Goal: Task Accomplishment & Management: Manage account settings

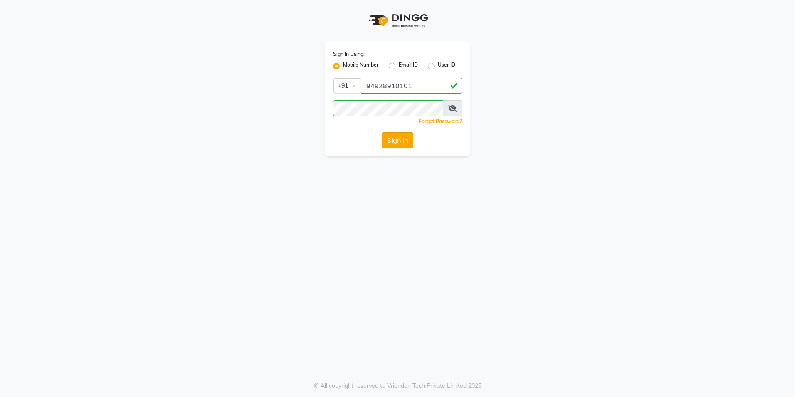
click at [392, 135] on button "Sign In" at bounding box center [398, 140] width 32 height 16
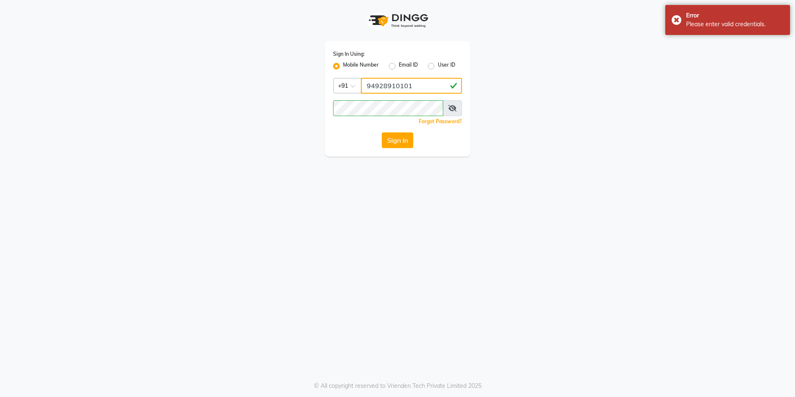
click at [423, 89] on input "94928910101" at bounding box center [411, 86] width 101 height 16
type input "9"
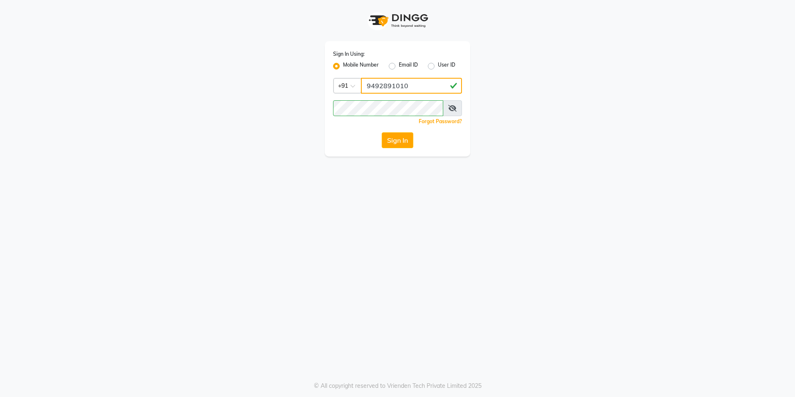
type input "9492891010"
click at [288, 140] on div "Sign In Using: Mobile Number Email ID User ID Country Code × [PHONE_NUMBER] Rem…" at bounding box center [398, 78] width 474 height 156
drag, startPoint x: 182, startPoint y: 240, endPoint x: 204, endPoint y: 235, distance: 22.5
click at [182, 240] on div "Sign In Using: Mobile Number Email ID User ID Country Code × [PHONE_NUMBER] Rem…" at bounding box center [397, 198] width 795 height 397
click at [396, 147] on button "Sign In" at bounding box center [398, 140] width 32 height 16
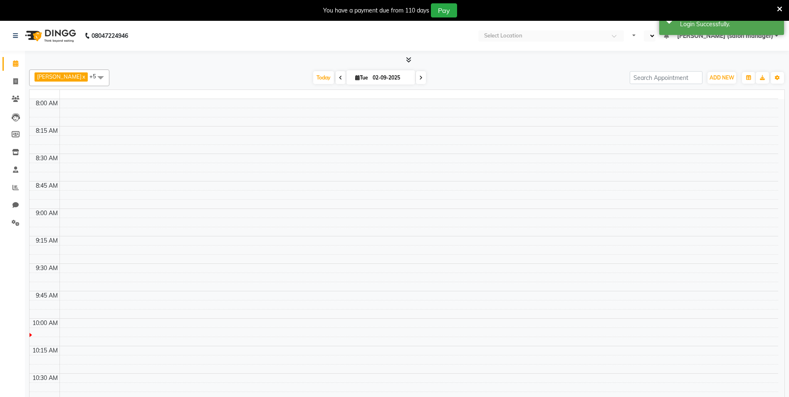
select select "en"
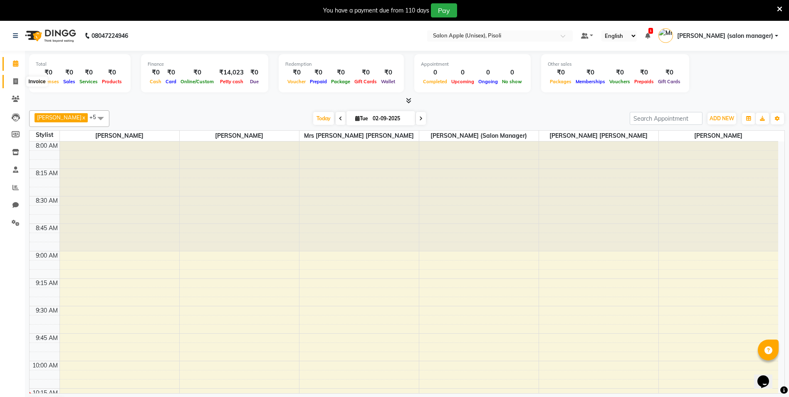
click at [15, 82] on icon at bounding box center [15, 81] width 5 height 6
select select "service"
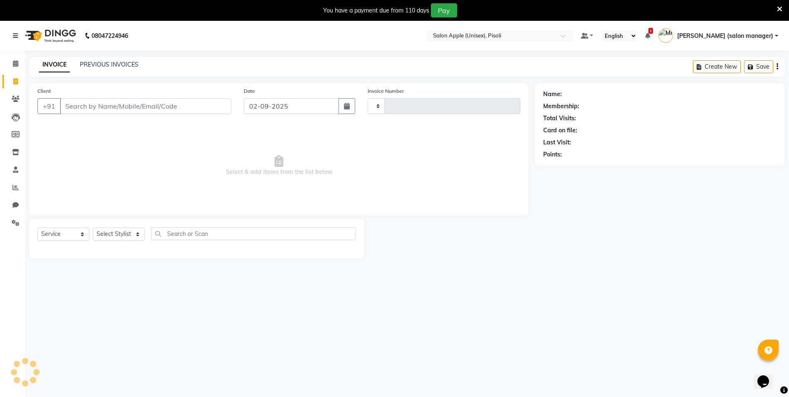
type input "0841"
select select "5282"
click at [97, 62] on link "PREVIOUS INVOICES" at bounding box center [109, 64] width 59 height 7
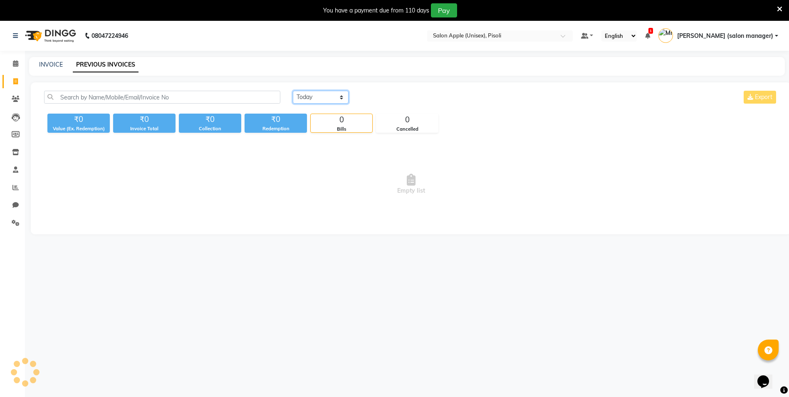
click at [310, 94] on select "[DATE] [DATE] Custom Range" at bounding box center [321, 97] width 56 height 13
click at [293, 91] on select "[DATE] [DATE] Custom Range" at bounding box center [321, 97] width 56 height 13
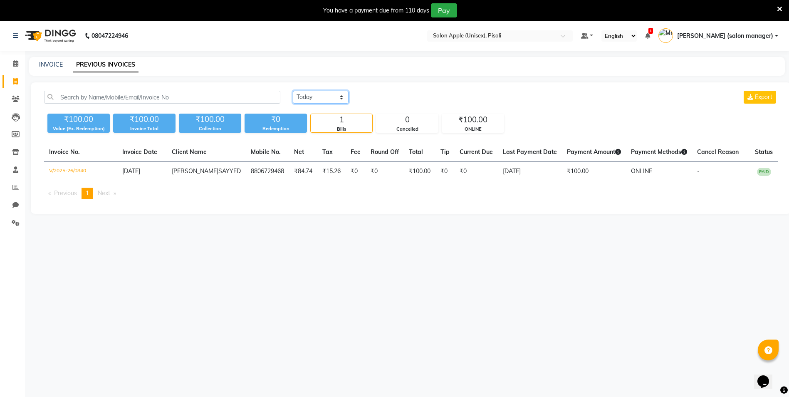
drag, startPoint x: 315, startPoint y: 97, endPoint x: 314, endPoint y: 105, distance: 7.5
click at [315, 97] on select "[DATE] [DATE] Custom Range" at bounding box center [321, 97] width 56 height 13
select select "range"
click at [293, 91] on select "[DATE] [DATE] Custom Range" at bounding box center [321, 97] width 56 height 13
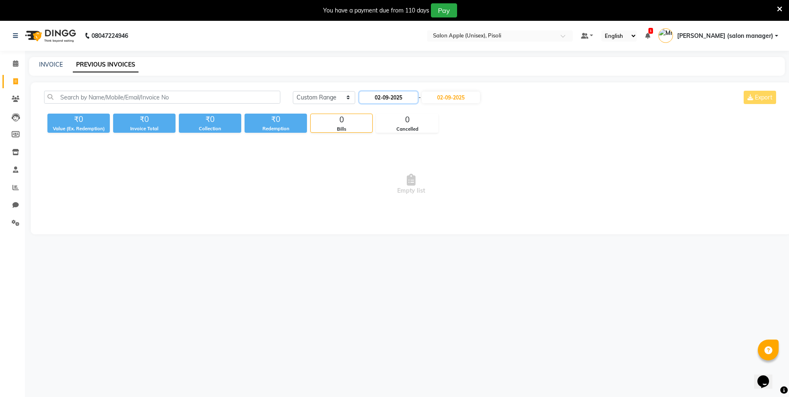
click at [396, 96] on input "02-09-2025" at bounding box center [388, 98] width 58 height 12
select select "9"
select select "2025"
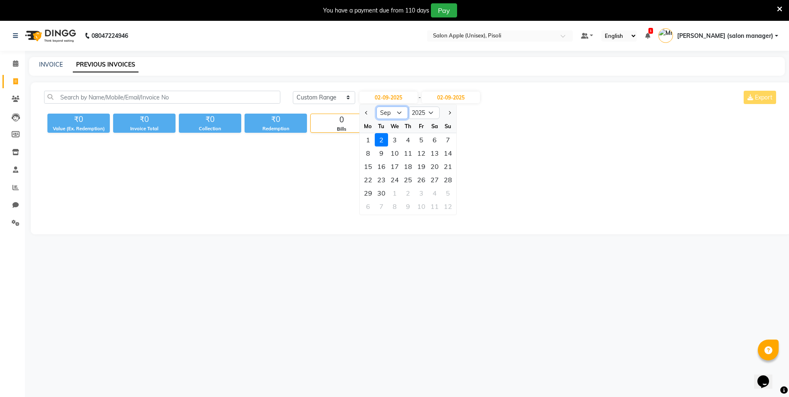
click at [392, 113] on select "Jan Feb Mar Apr May Jun [DATE] Aug Sep Oct Nov Dec" at bounding box center [392, 112] width 32 height 12
select select "8"
click at [376, 106] on select "Jan Feb Mar Apr May Jun [DATE] Aug Sep Oct Nov Dec" at bounding box center [392, 112] width 32 height 12
click at [465, 95] on input "02-09-2025" at bounding box center [451, 98] width 58 height 12
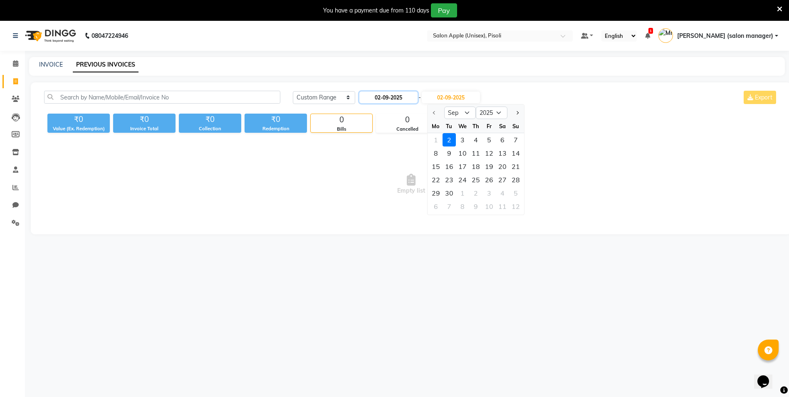
click at [394, 96] on input "02-09-2025" at bounding box center [388, 98] width 58 height 12
select select "9"
select select "2025"
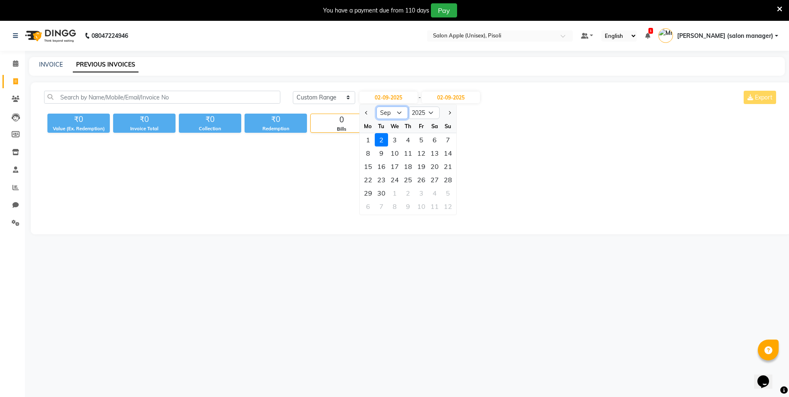
click at [393, 117] on select "Jan Feb Mar Apr May Jun [DATE] Aug Sep Oct Nov Dec" at bounding box center [392, 112] width 32 height 12
select select "8"
click at [376, 106] on select "Jan Feb Mar Apr May Jun [DATE] Aug Sep Oct Nov Dec" at bounding box center [392, 112] width 32 height 12
click at [444, 196] on div "31" at bounding box center [447, 192] width 13 height 13
type input "[DATE]"
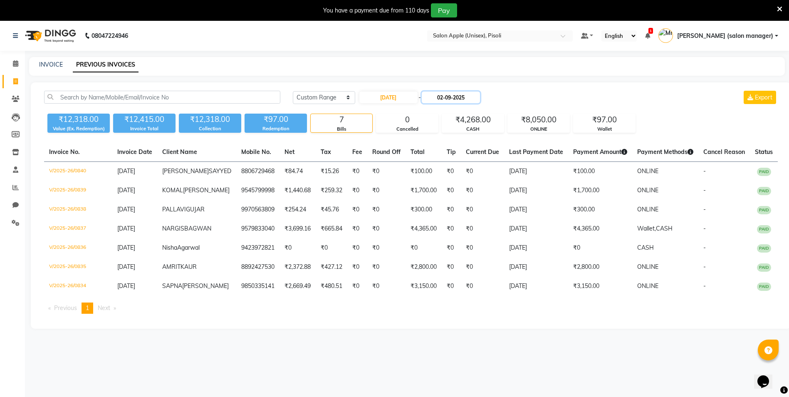
click at [447, 95] on input "02-09-2025" at bounding box center [451, 98] width 58 height 12
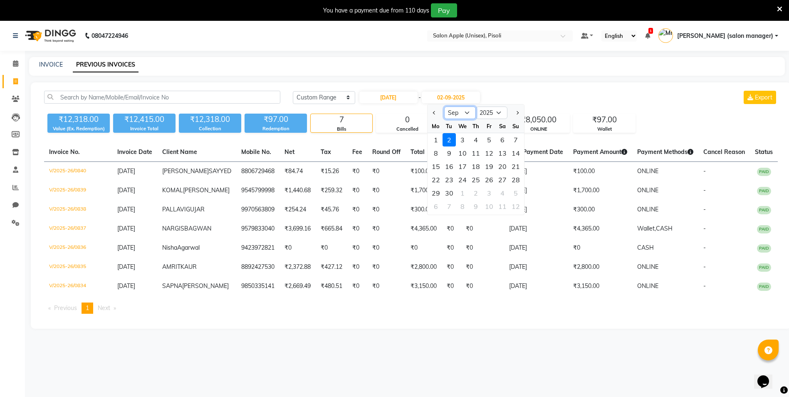
click at [457, 112] on select "Aug Sep Oct Nov Dec" at bounding box center [460, 112] width 32 height 12
select select "8"
click at [444, 106] on select "Aug Sep Oct Nov Dec" at bounding box center [460, 112] width 32 height 12
click at [519, 195] on div "31" at bounding box center [515, 192] width 13 height 13
type input "[DATE]"
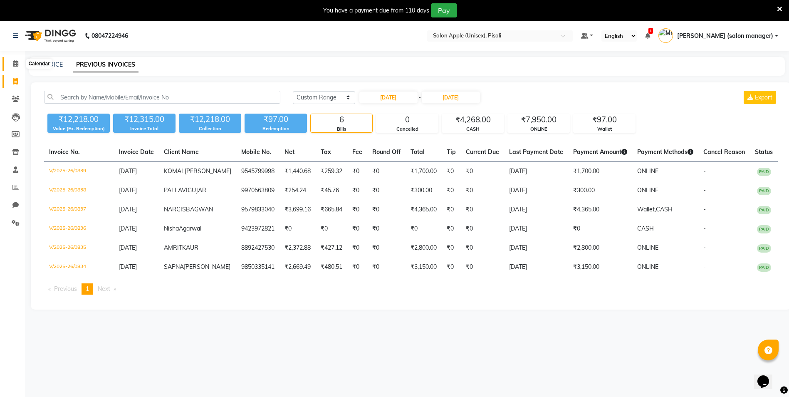
click at [16, 64] on icon at bounding box center [15, 63] width 5 height 6
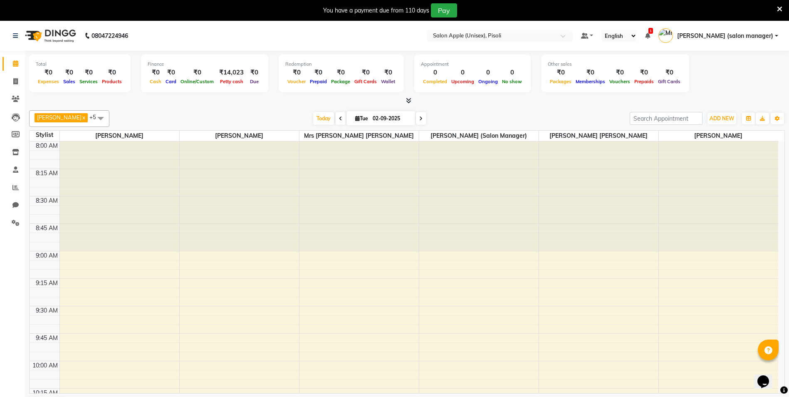
scroll to position [220, 0]
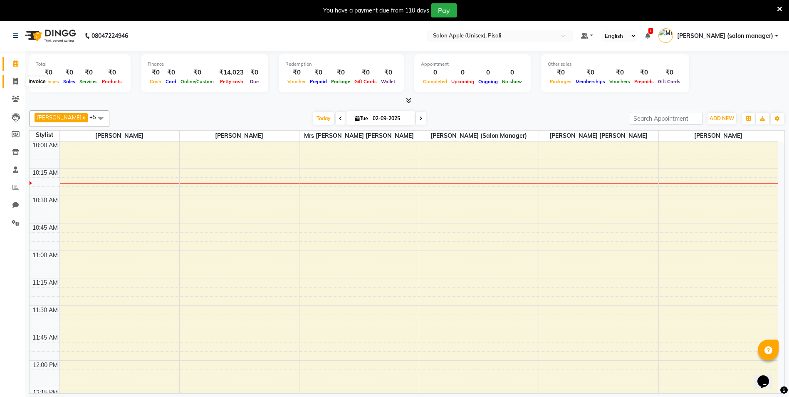
click at [16, 81] on icon at bounding box center [15, 81] width 5 height 6
select select "service"
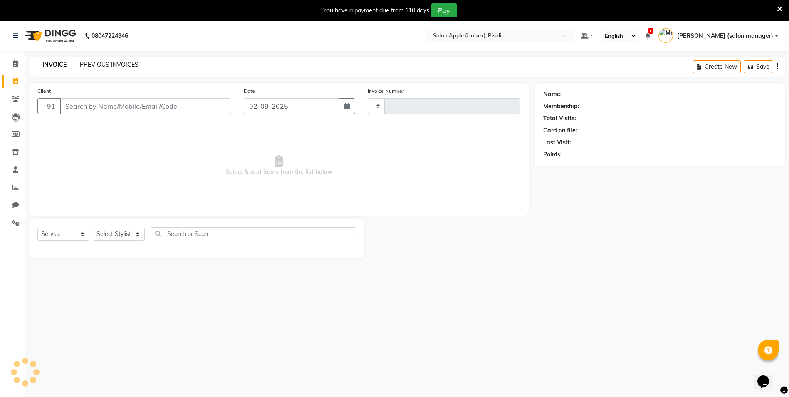
click at [109, 61] on link "PREVIOUS INVOICES" at bounding box center [109, 64] width 59 height 7
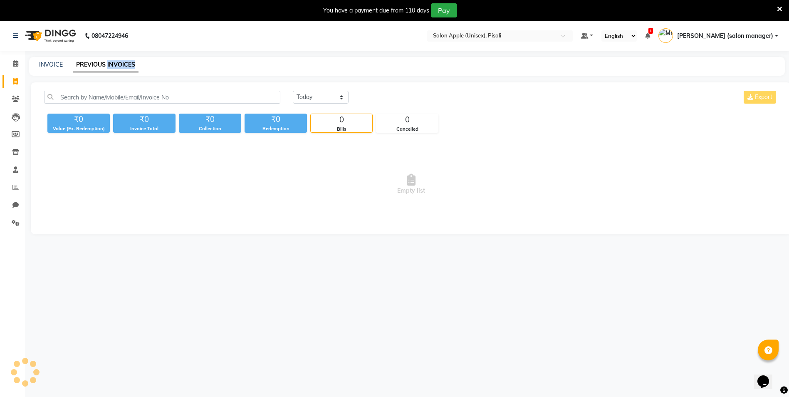
click at [109, 61] on link "PREVIOUS INVOICES" at bounding box center [106, 64] width 66 height 15
click at [323, 96] on select "[DATE] [DATE] Custom Range" at bounding box center [321, 97] width 56 height 13
select select "[DATE]"
click at [293, 91] on select "[DATE] [DATE] Custom Range" at bounding box center [321, 97] width 56 height 13
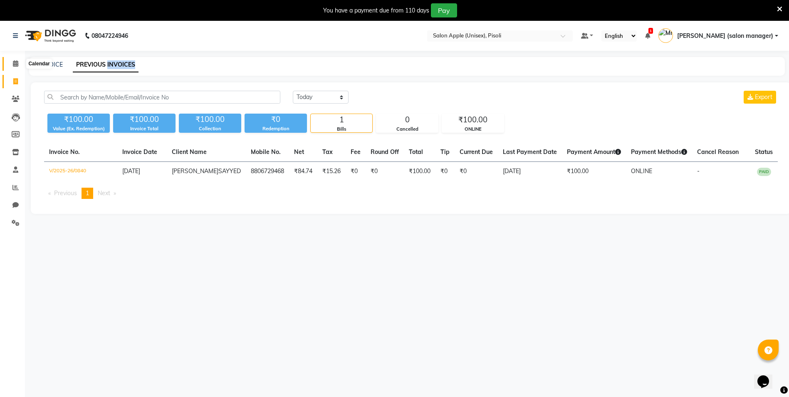
click at [14, 63] on icon at bounding box center [15, 63] width 5 height 6
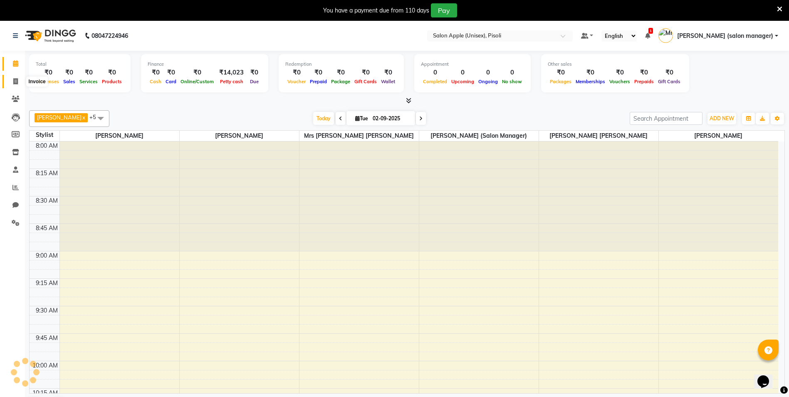
scroll to position [220, 0]
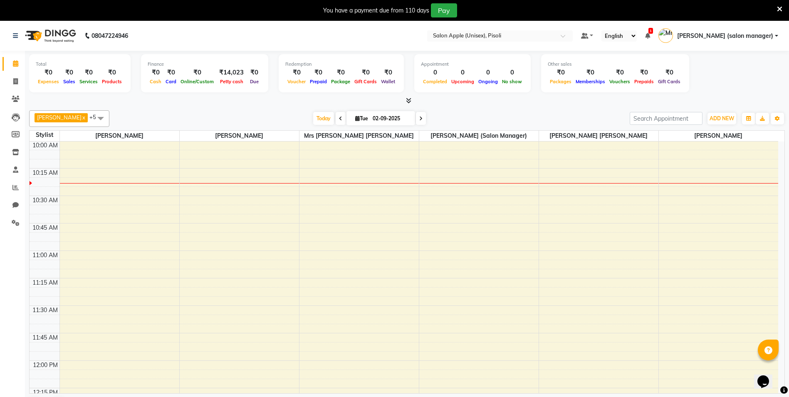
click at [406, 101] on icon at bounding box center [408, 100] width 5 height 6
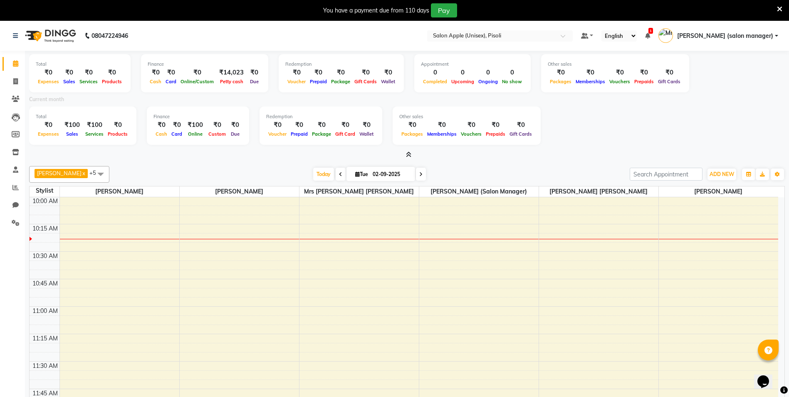
click at [407, 154] on icon at bounding box center [408, 154] width 5 height 6
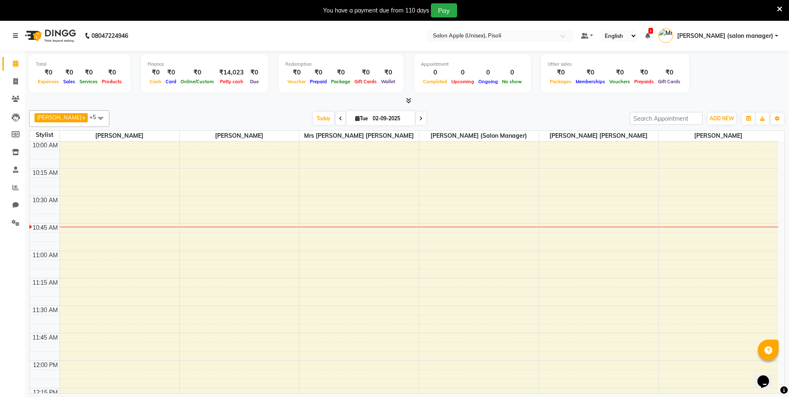
click at [780, 8] on icon at bounding box center [779, 8] width 5 height 7
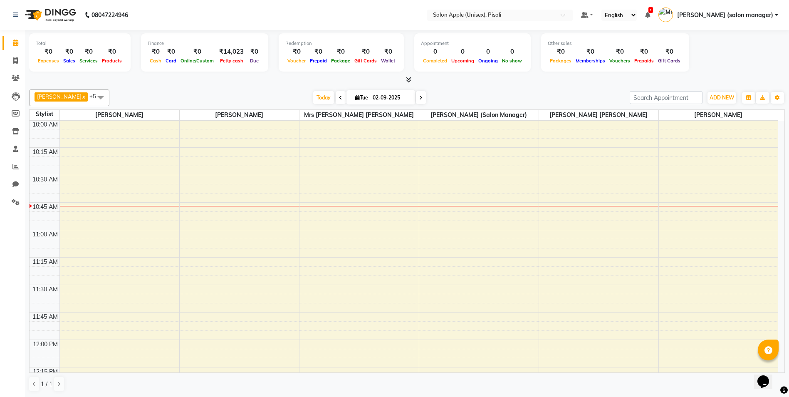
click at [220, 82] on div at bounding box center [407, 80] width 756 height 9
click at [407, 80] on icon at bounding box center [408, 80] width 5 height 6
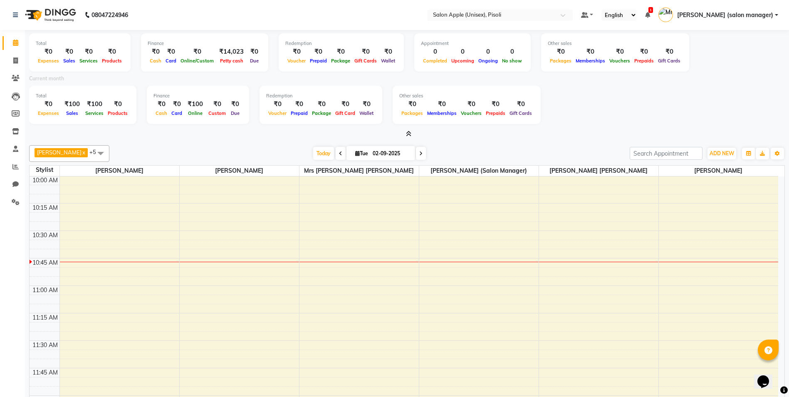
click at [408, 133] on icon at bounding box center [408, 134] width 5 height 6
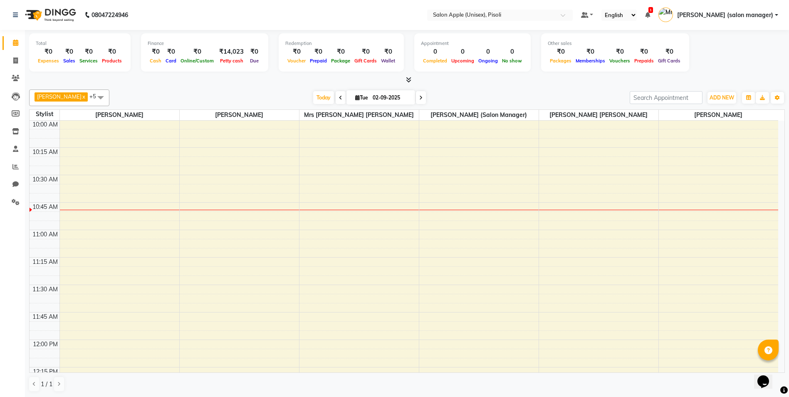
click at [645, 13] on icon at bounding box center [647, 15] width 5 height 6
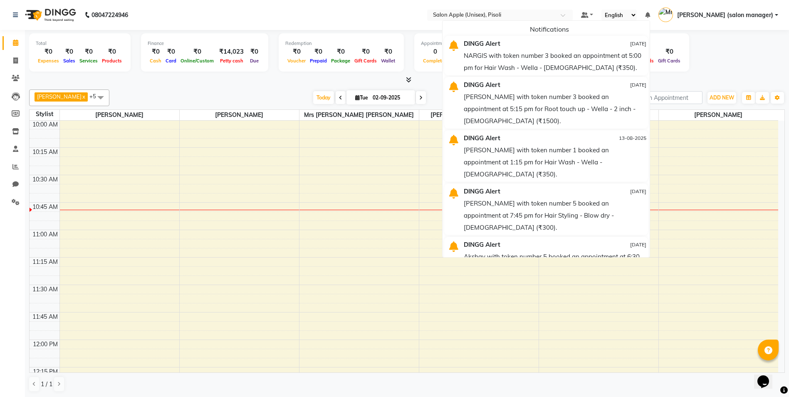
click at [708, 43] on div "Total ₹0 Expenses ₹0 Sales ₹0 Services ₹0 Products Finance ₹0 Cash ₹0 Card ₹0 O…" at bounding box center [407, 53] width 756 height 41
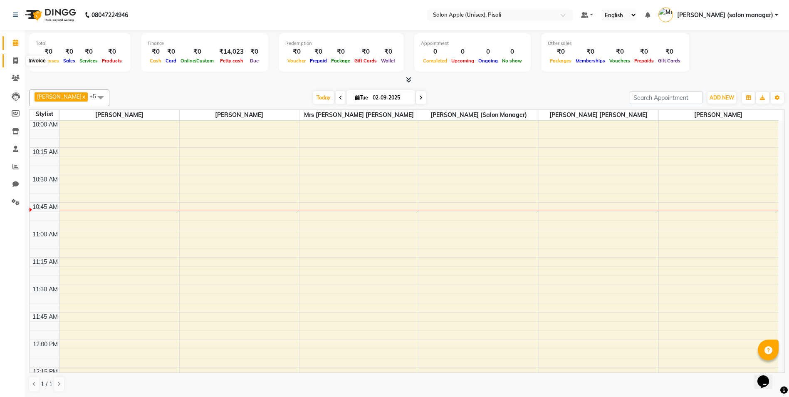
click at [18, 61] on icon at bounding box center [15, 60] width 5 height 6
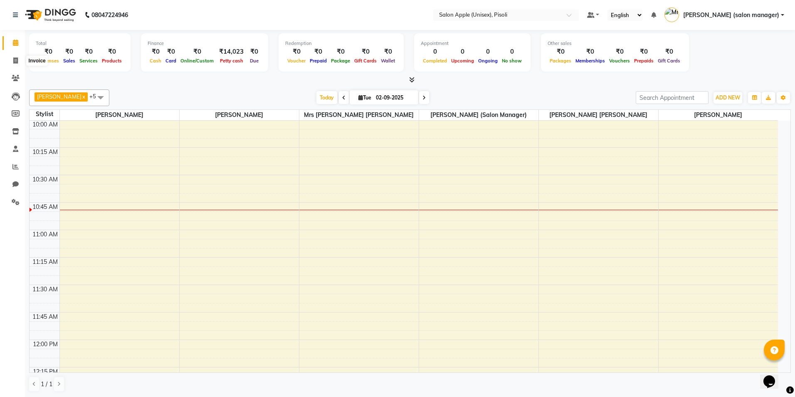
select select "5282"
select select "service"
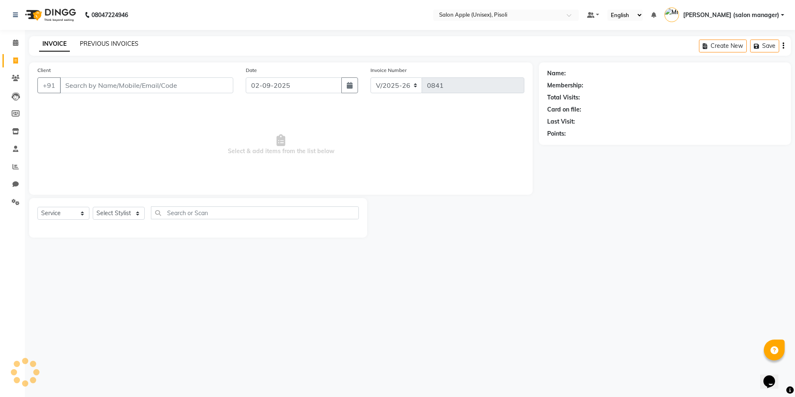
click at [104, 46] on link "PREVIOUS INVOICES" at bounding box center [109, 43] width 59 height 7
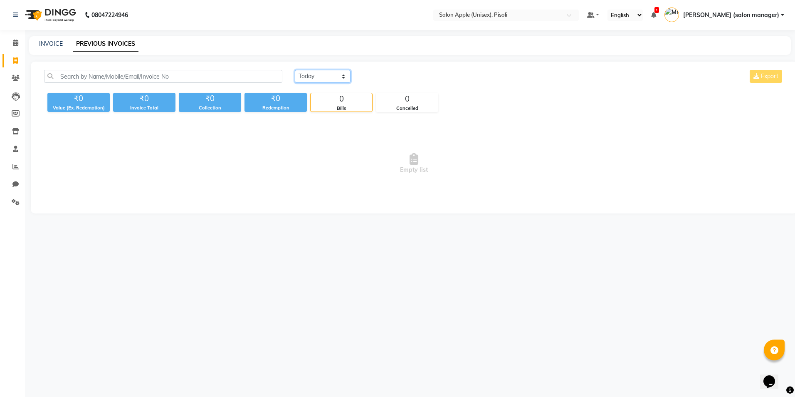
click at [306, 74] on select "[DATE] [DATE] Custom Range" at bounding box center [323, 76] width 56 height 13
select select "[DATE]"
click at [295, 70] on select "[DATE] [DATE] Custom Range" at bounding box center [323, 76] width 56 height 13
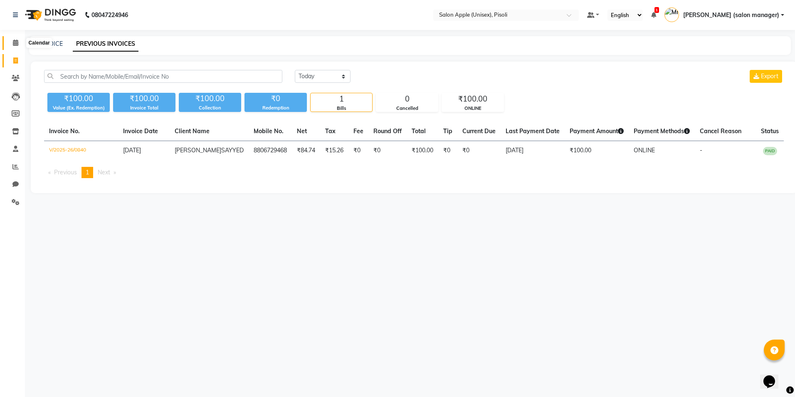
click at [15, 41] on icon at bounding box center [15, 43] width 5 height 6
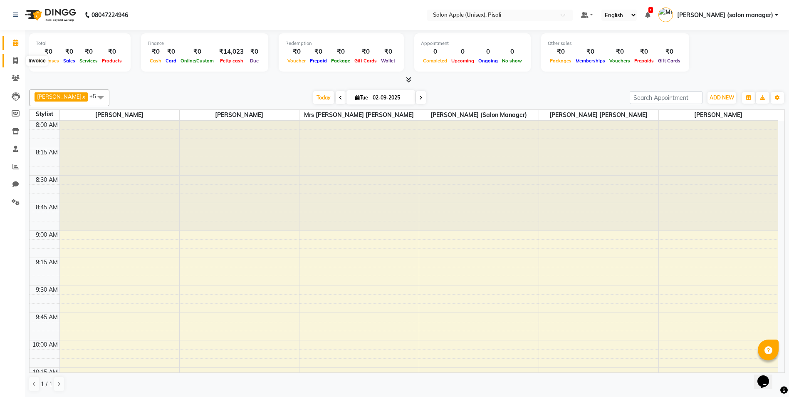
click at [15, 64] on span at bounding box center [15, 61] width 15 height 10
select select "service"
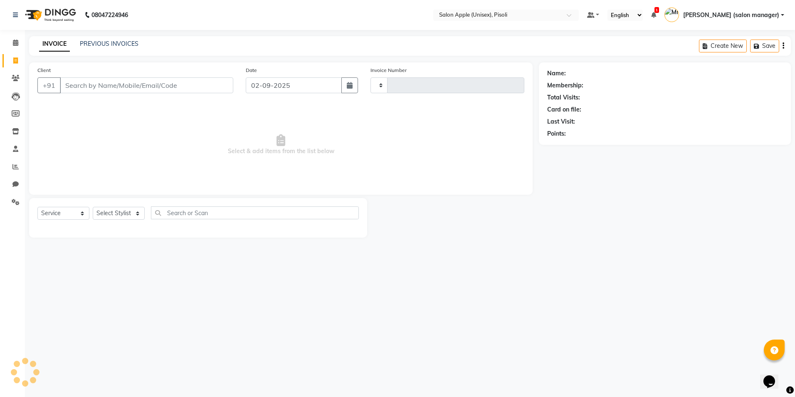
type input "0841"
select select "5282"
click at [14, 43] on icon at bounding box center [15, 43] width 5 height 6
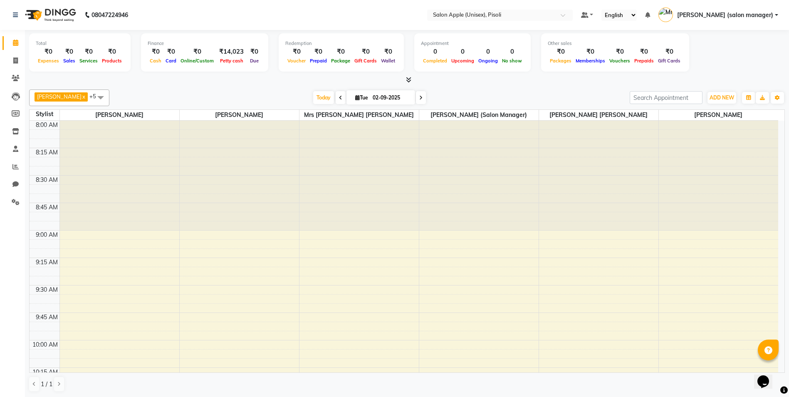
click at [408, 80] on icon at bounding box center [408, 80] width 5 height 6
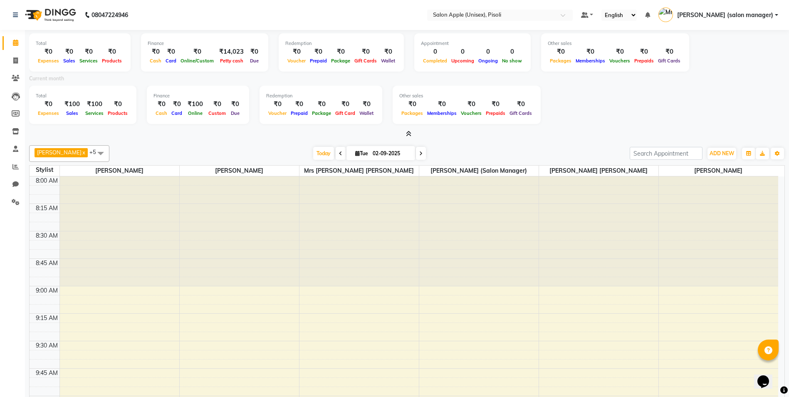
click at [409, 132] on icon at bounding box center [408, 134] width 5 height 6
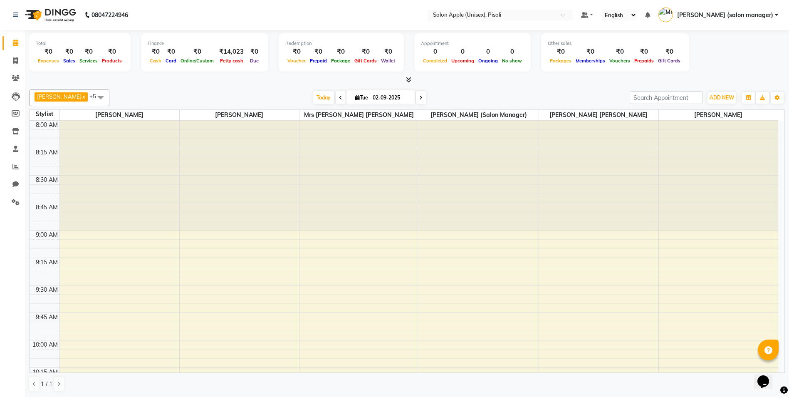
click at [302, 13] on nav "08047224946 Select Location × Salon Apple (Unisex), Pisoli Default Panel My Pan…" at bounding box center [394, 15] width 789 height 30
